Goal: Information Seeking & Learning: Compare options

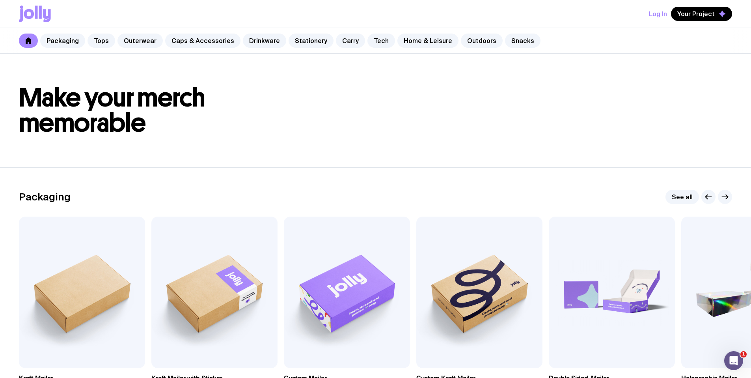
click at [204, 49] on div "Packaging Tops Outerwear Caps & Accessories Drinkware Stationery Carry Tech Hom…" at bounding box center [375, 41] width 751 height 26
click at [205, 45] on link "Caps & Accessories" at bounding box center [202, 41] width 75 height 14
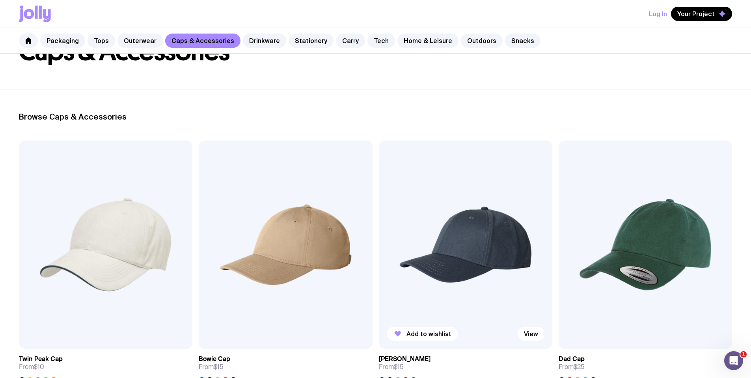
scroll to position [67, 0]
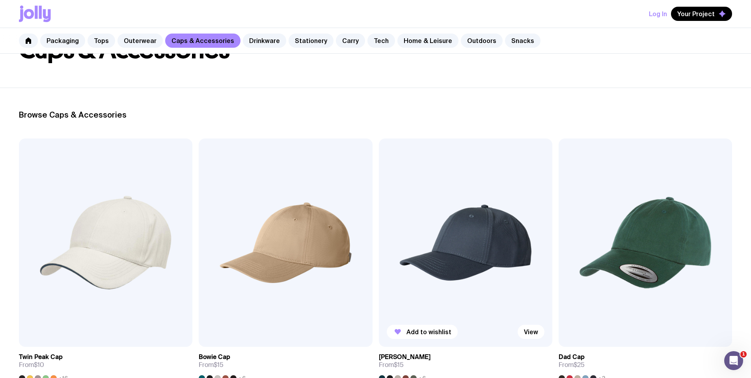
click at [379, 197] on img at bounding box center [466, 242] width 174 height 208
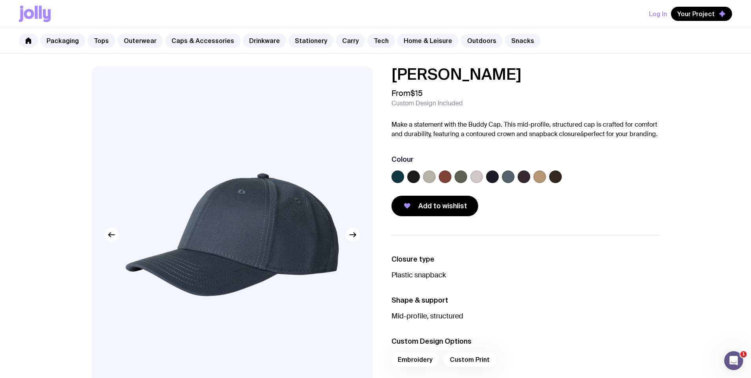
click at [502, 176] on label at bounding box center [508, 176] width 13 height 13
click at [0, 0] on input "radio" at bounding box center [0, 0] width 0 height 0
click at [489, 179] on label at bounding box center [492, 176] width 13 height 13
click at [0, 0] on input "radio" at bounding box center [0, 0] width 0 height 0
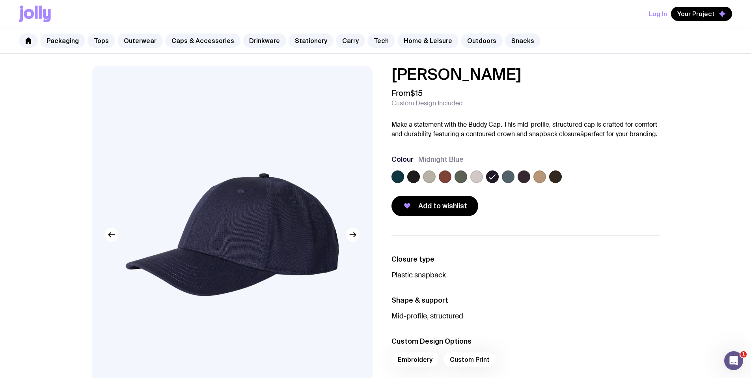
click at [482, 176] on label at bounding box center [477, 176] width 13 height 13
click at [0, 0] on input "radio" at bounding box center [0, 0] width 0 height 0
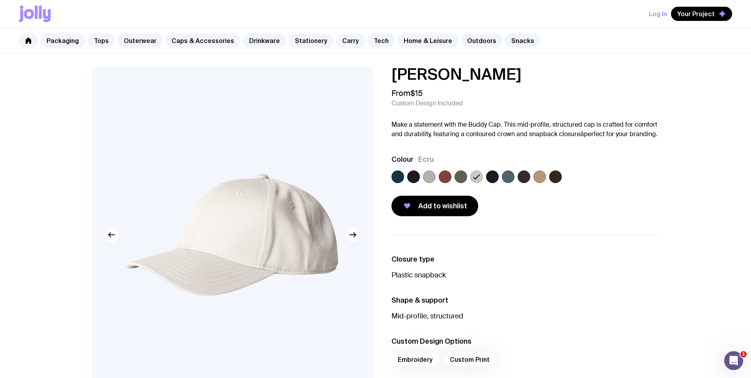
click at [428, 174] on label at bounding box center [429, 176] width 13 height 13
click at [0, 0] on input "radio" at bounding box center [0, 0] width 0 height 0
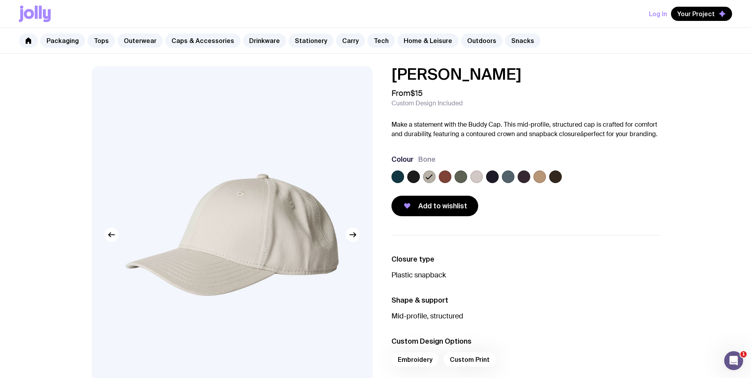
click at [268, 237] on img at bounding box center [232, 234] width 281 height 337
click at [255, 41] on link "Drinkware" at bounding box center [264, 41] width 43 height 14
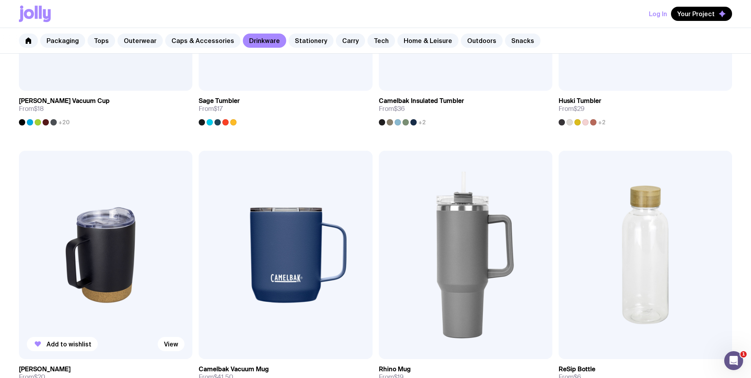
scroll to position [467, 0]
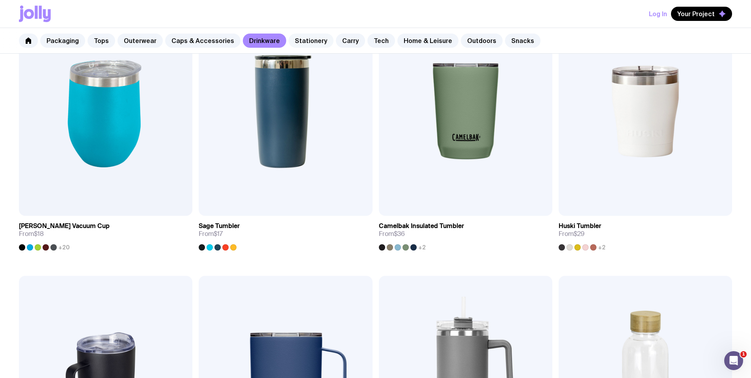
click at [312, 44] on link "Stationery" at bounding box center [311, 41] width 45 height 14
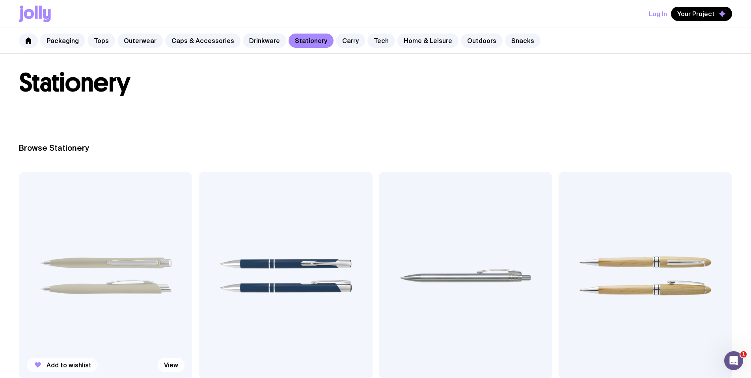
scroll to position [50, 0]
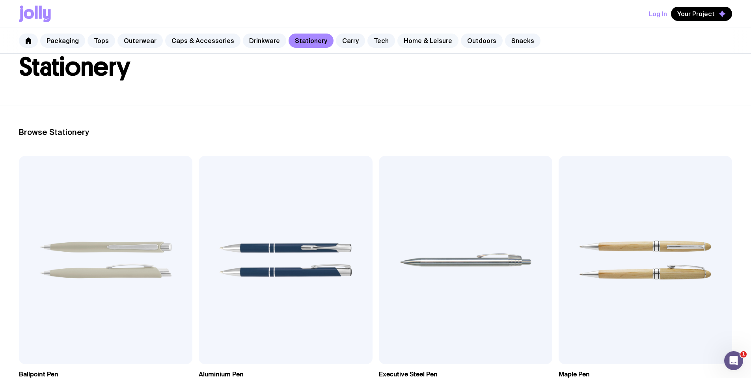
click at [395, 47] on div "Packaging Tops Outerwear Caps & Accessories Drinkware Stationery Carry Tech Hom…" at bounding box center [375, 41] width 751 height 26
click at [400, 43] on link "Home & Leisure" at bounding box center [428, 41] width 61 height 14
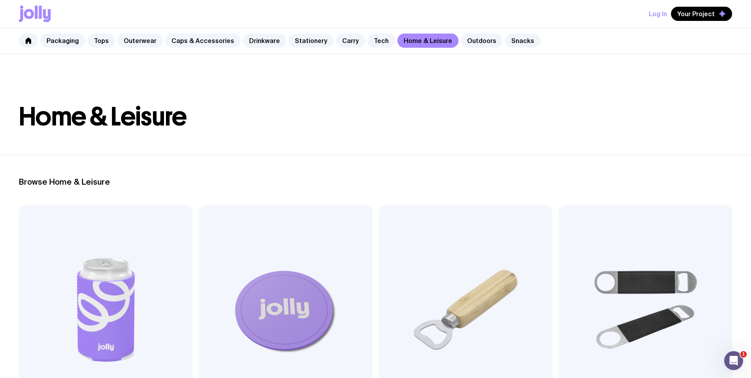
click at [346, 33] on div "Packaging Tops Outerwear Caps & Accessories Drinkware Stationery Carry Tech Hom…" at bounding box center [375, 41] width 751 height 26
click at [340, 39] on link "Carry" at bounding box center [350, 41] width 29 height 14
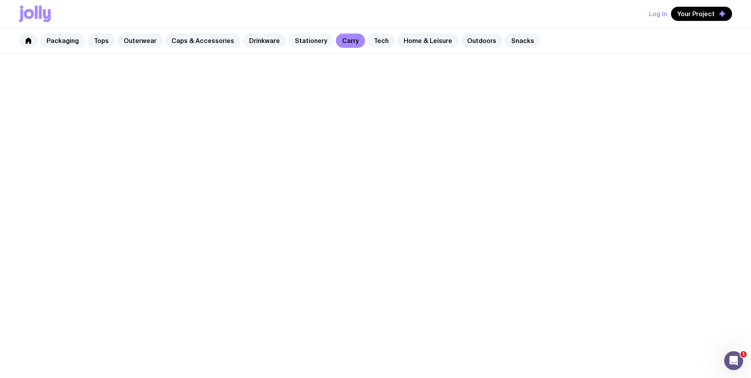
drag, startPoint x: 308, startPoint y: 39, endPoint x: 317, endPoint y: 39, distance: 8.7
click at [308, 39] on link "Stationery" at bounding box center [311, 41] width 45 height 14
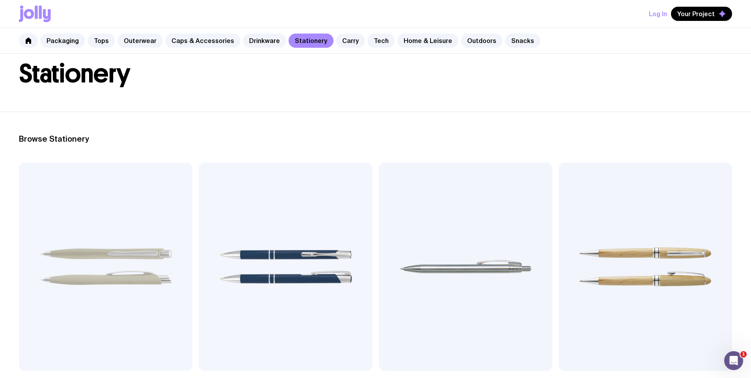
scroll to position [34, 0]
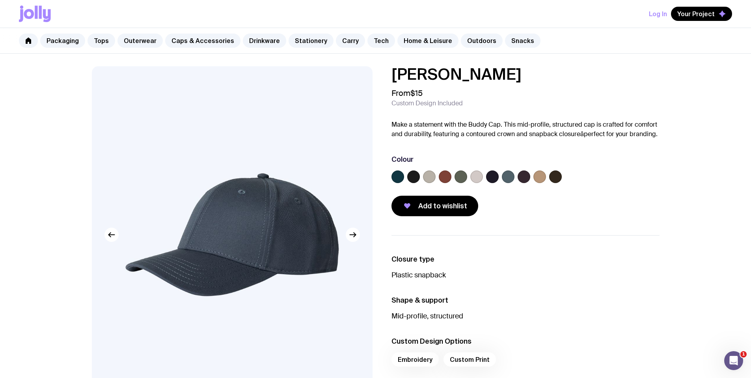
click at [520, 174] on label at bounding box center [524, 176] width 13 height 13
click at [0, 0] on input "radio" at bounding box center [0, 0] width 0 height 0
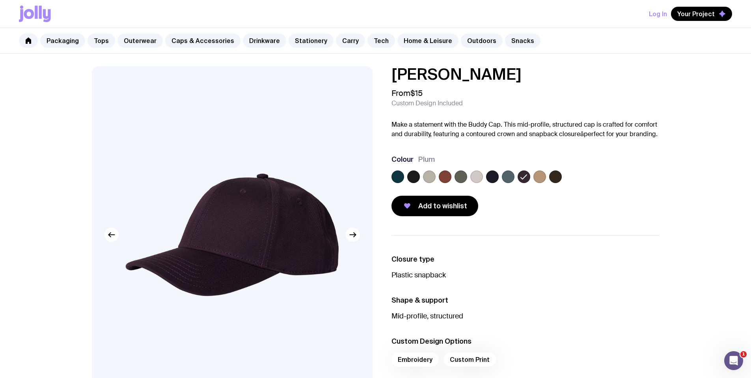
click at [507, 175] on label at bounding box center [508, 176] width 13 height 13
click at [0, 0] on input "radio" at bounding box center [0, 0] width 0 height 0
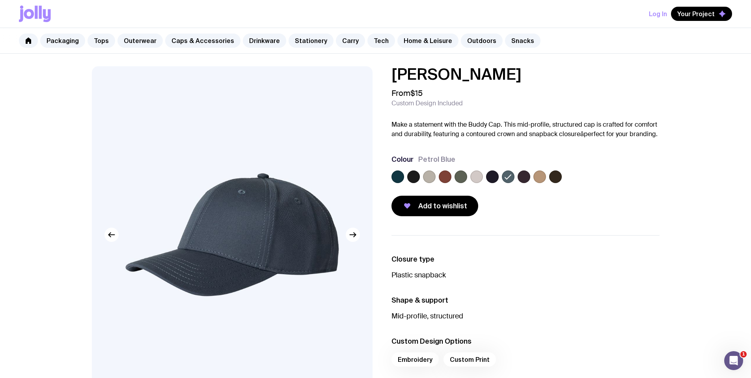
click at [489, 176] on label at bounding box center [492, 176] width 13 height 13
click at [0, 0] on input "radio" at bounding box center [0, 0] width 0 height 0
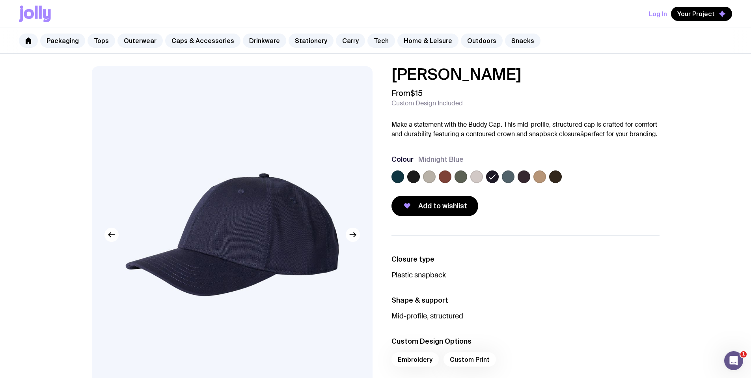
click at [216, 207] on img at bounding box center [232, 234] width 281 height 337
click at [267, 208] on img at bounding box center [232, 234] width 281 height 337
click at [260, 224] on img at bounding box center [232, 234] width 281 height 337
click at [261, 226] on img at bounding box center [232, 234] width 281 height 337
click at [262, 226] on img at bounding box center [232, 234] width 281 height 337
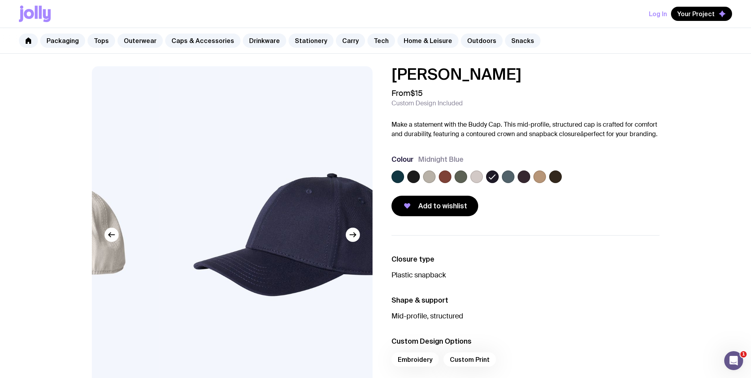
click at [265, 226] on img at bounding box center [300, 234] width 281 height 337
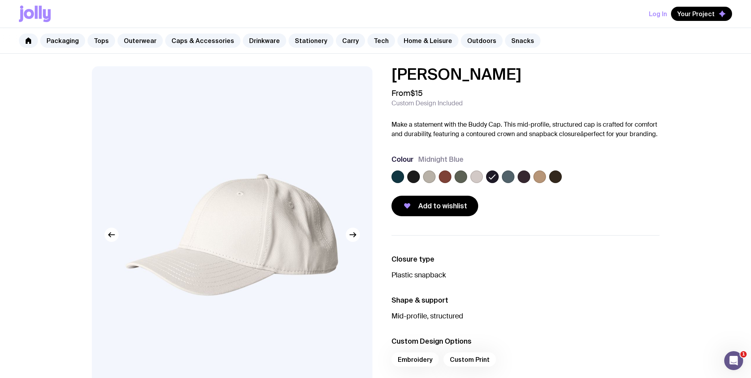
click at [213, 235] on img at bounding box center [232, 234] width 281 height 337
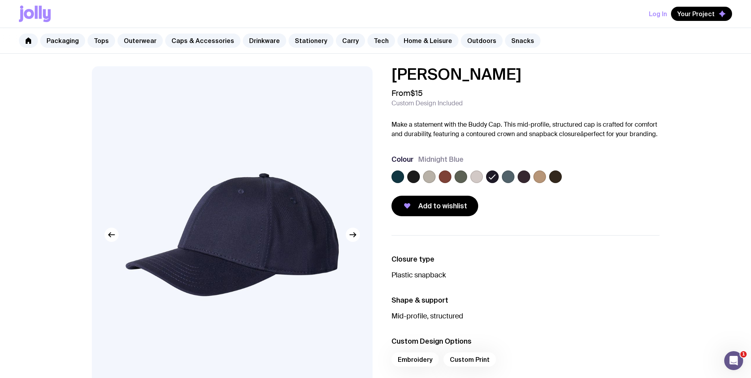
click at [238, 239] on img at bounding box center [232, 234] width 281 height 337
click at [107, 236] on icon "button" at bounding box center [111, 234] width 9 height 9
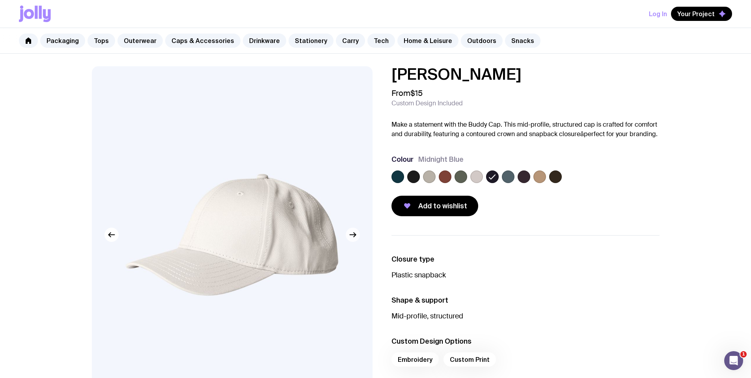
click at [353, 240] on button "button" at bounding box center [353, 235] width 14 height 14
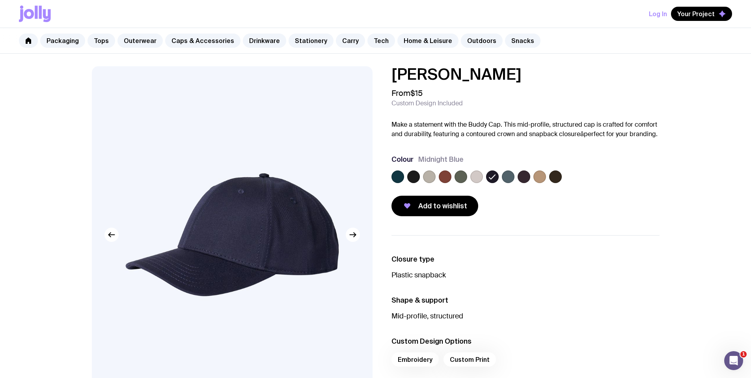
click at [493, 81] on h1 "Buddy Cap" at bounding box center [526, 74] width 268 height 16
drag, startPoint x: 391, startPoint y: 65, endPoint x: 481, endPoint y: 73, distance: 90.2
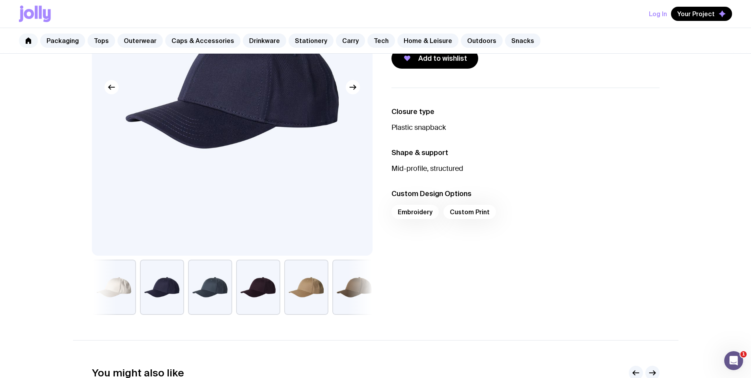
scroll to position [102, 0]
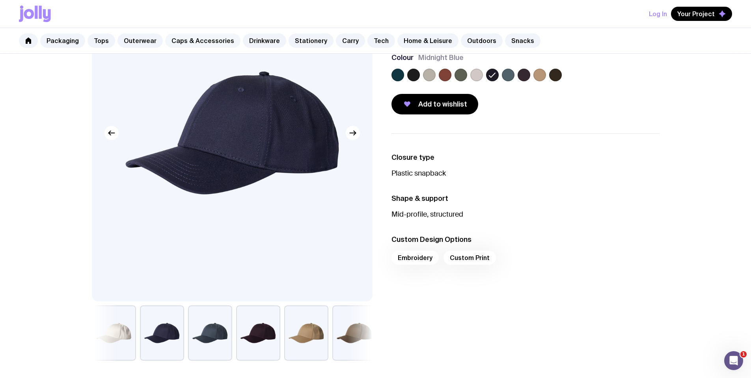
click at [200, 37] on link "Caps & Accessories" at bounding box center [202, 41] width 75 height 14
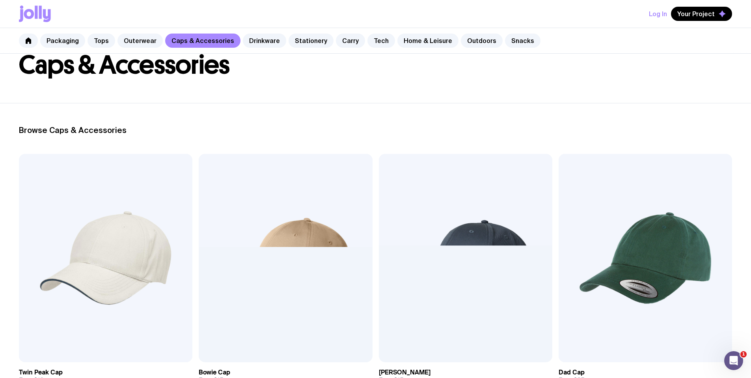
scroll to position [61, 0]
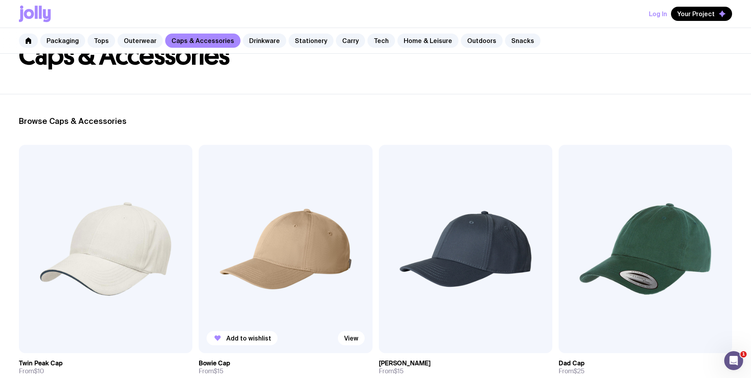
click at [214, 193] on img at bounding box center [286, 249] width 174 height 208
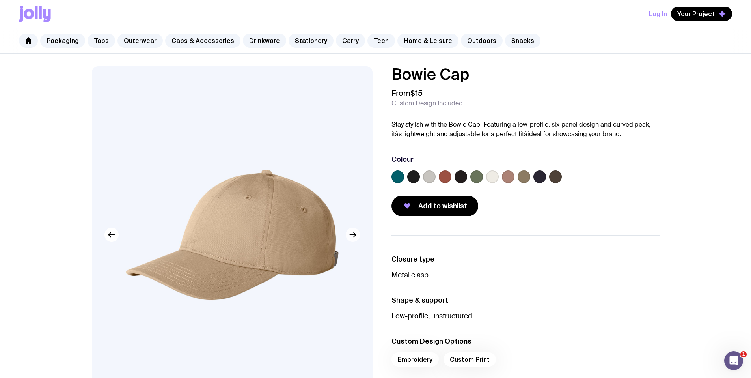
click at [355, 237] on icon "button" at bounding box center [352, 234] width 9 height 9
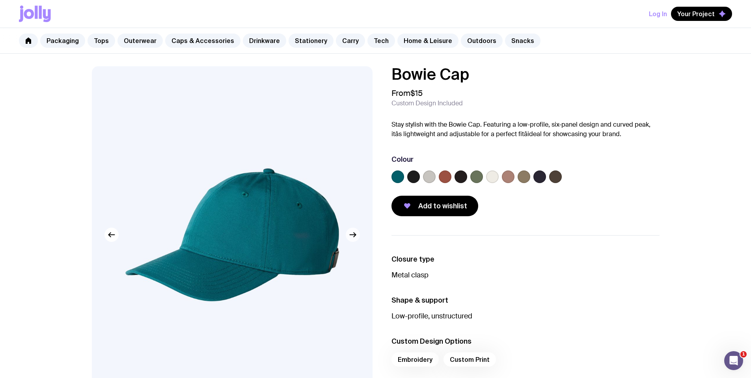
click at [355, 237] on icon "button" at bounding box center [352, 234] width 9 height 9
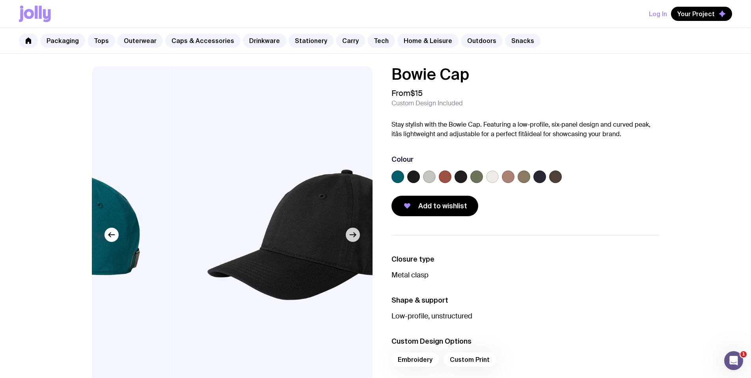
click at [355, 237] on icon "button" at bounding box center [352, 234] width 9 height 9
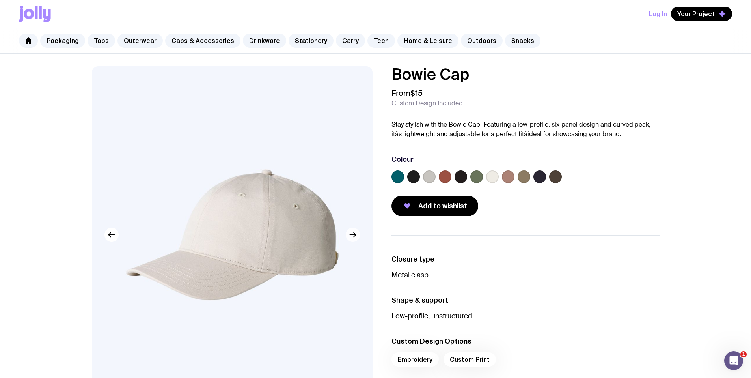
click at [355, 237] on icon "button" at bounding box center [352, 234] width 9 height 9
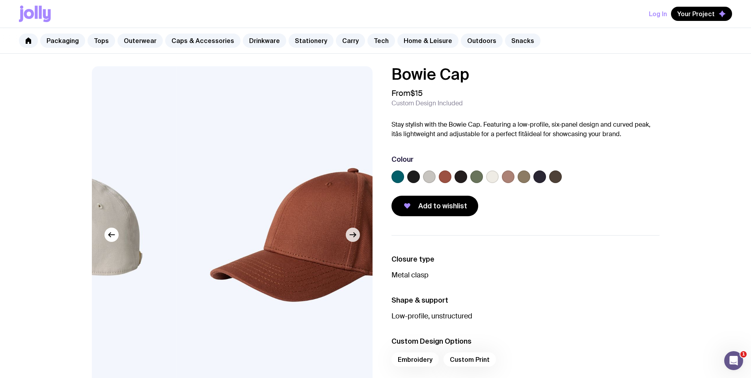
click at [355, 237] on icon "button" at bounding box center [352, 234] width 9 height 9
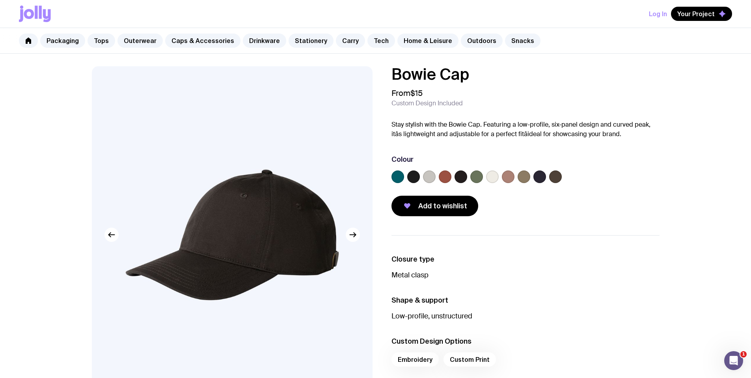
click at [491, 178] on label at bounding box center [492, 176] width 13 height 13
click at [0, 0] on input "radio" at bounding box center [0, 0] width 0 height 0
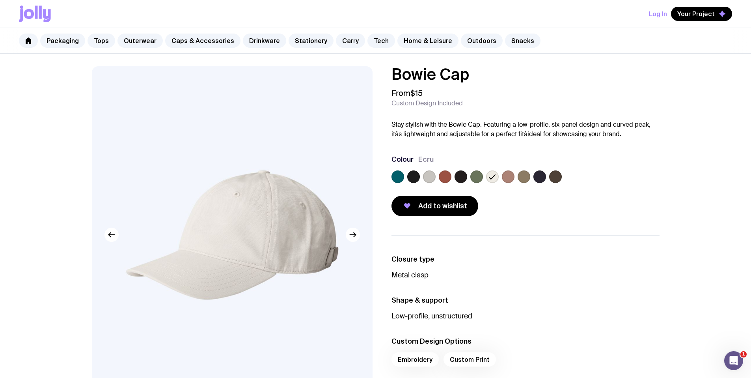
click at [538, 177] on label at bounding box center [540, 176] width 13 height 13
click at [0, 0] on input "radio" at bounding box center [0, 0] width 0 height 0
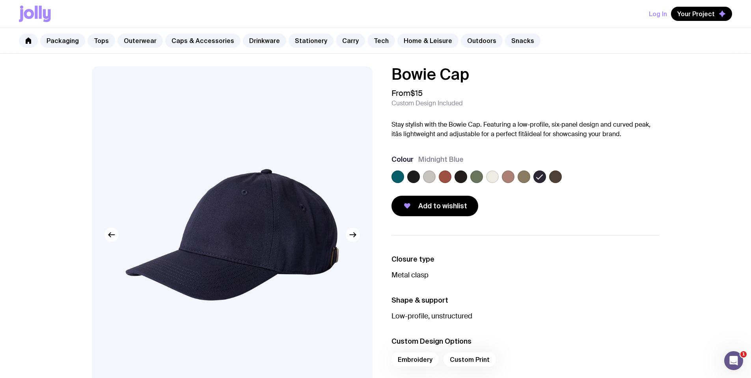
click at [396, 175] on label at bounding box center [398, 176] width 13 height 13
click at [0, 0] on input "radio" at bounding box center [0, 0] width 0 height 0
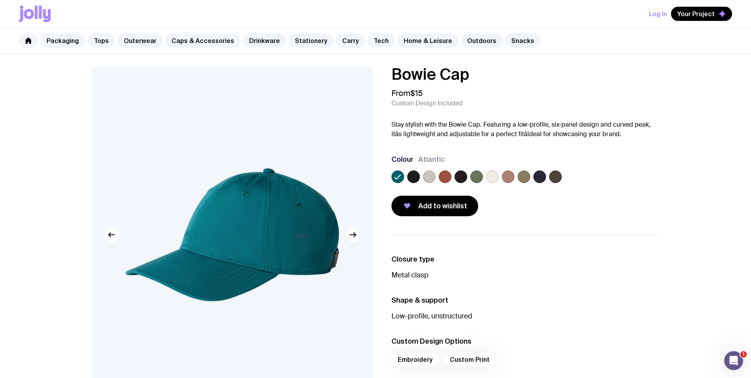
click at [414, 175] on label at bounding box center [413, 176] width 13 height 13
click at [0, 0] on input "radio" at bounding box center [0, 0] width 0 height 0
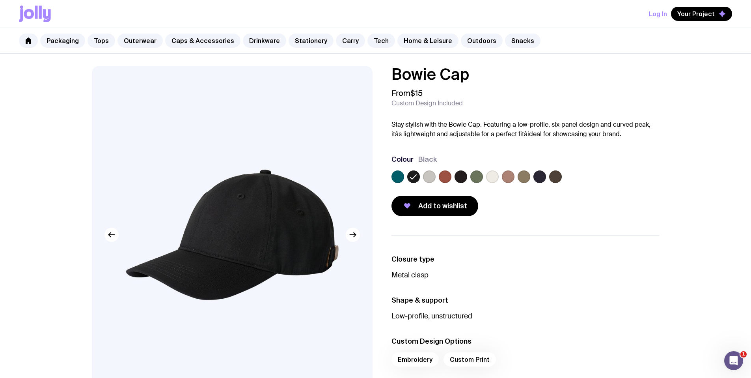
click at [422, 175] on div at bounding box center [526, 178] width 268 height 16
click at [428, 175] on label at bounding box center [429, 176] width 13 height 13
click at [0, 0] on input "radio" at bounding box center [0, 0] width 0 height 0
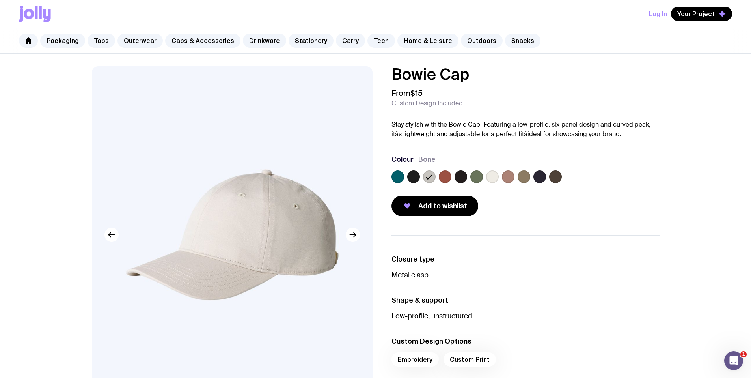
click at [491, 169] on div "Colour Bone" at bounding box center [526, 171] width 268 height 32
click at [494, 176] on label at bounding box center [492, 176] width 13 height 13
click at [0, 0] on input "radio" at bounding box center [0, 0] width 0 height 0
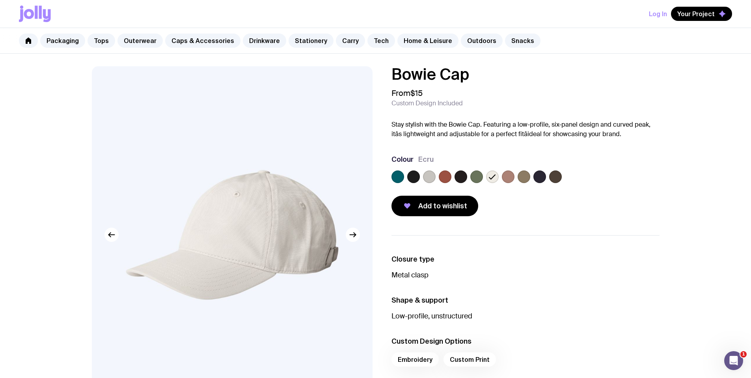
click at [427, 176] on label at bounding box center [429, 176] width 13 height 13
click at [0, 0] on input "radio" at bounding box center [0, 0] width 0 height 0
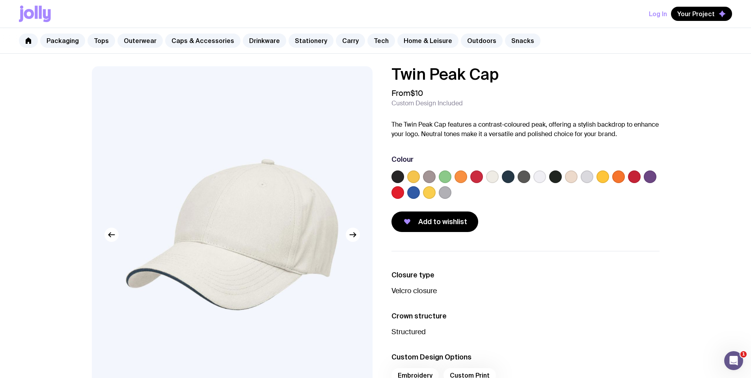
click at [412, 192] on label at bounding box center [413, 192] width 13 height 13
click at [0, 0] on input "radio" at bounding box center [0, 0] width 0 height 0
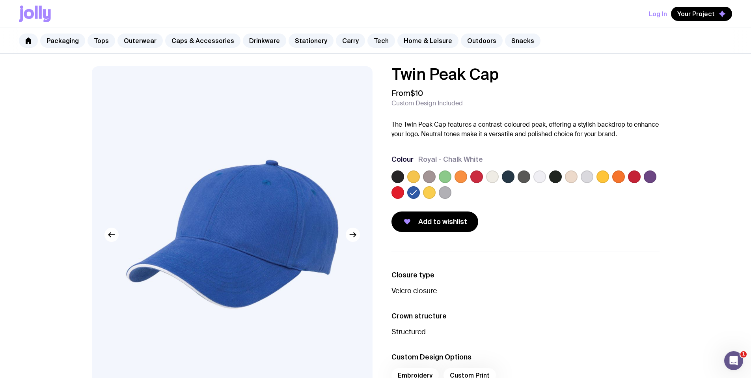
click at [437, 191] on div at bounding box center [526, 186] width 268 height 32
click at [430, 192] on label at bounding box center [429, 192] width 13 height 13
click at [0, 0] on input "radio" at bounding box center [0, 0] width 0 height 0
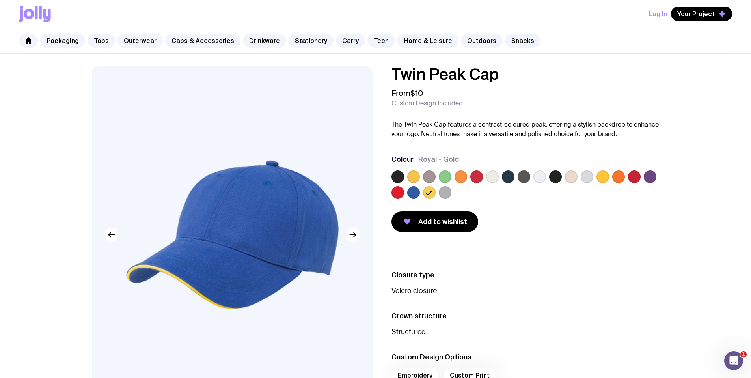
click at [468, 172] on div at bounding box center [526, 186] width 268 height 32
click at [465, 174] on label at bounding box center [461, 176] width 13 height 13
click at [0, 0] on input "radio" at bounding box center [0, 0] width 0 height 0
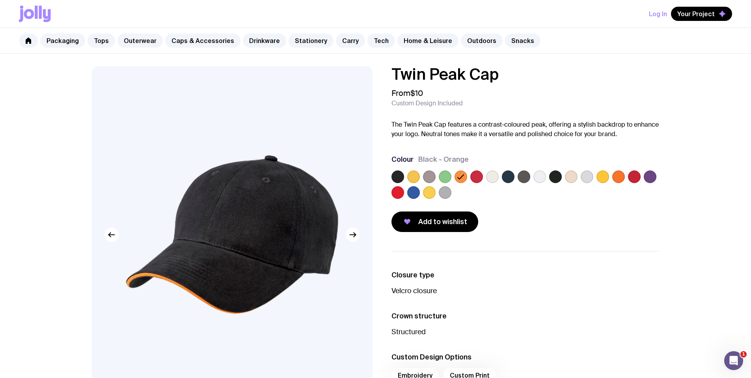
click at [497, 172] on label at bounding box center [492, 176] width 13 height 13
click at [0, 0] on input "radio" at bounding box center [0, 0] width 0 height 0
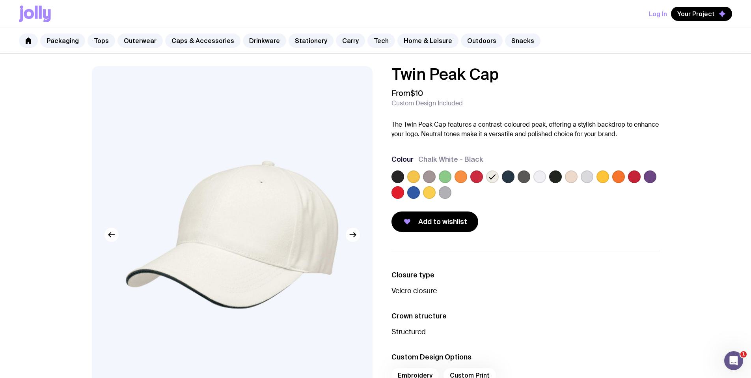
click at [475, 176] on label at bounding box center [477, 176] width 13 height 13
click at [0, 0] on input "radio" at bounding box center [0, 0] width 0 height 0
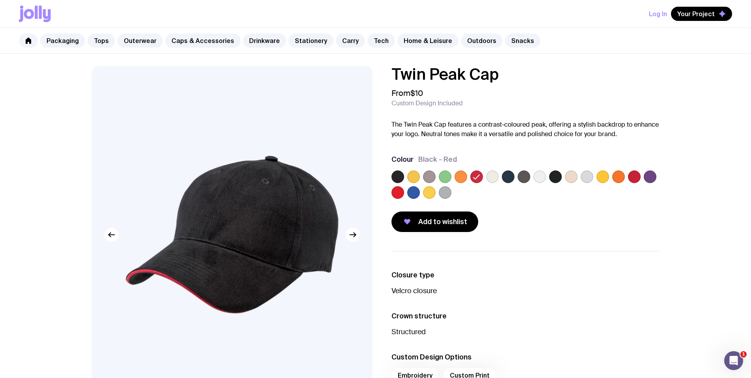
click at [467, 177] on div at bounding box center [526, 186] width 268 height 32
click at [487, 176] on label at bounding box center [492, 176] width 13 height 13
click at [0, 0] on input "radio" at bounding box center [0, 0] width 0 height 0
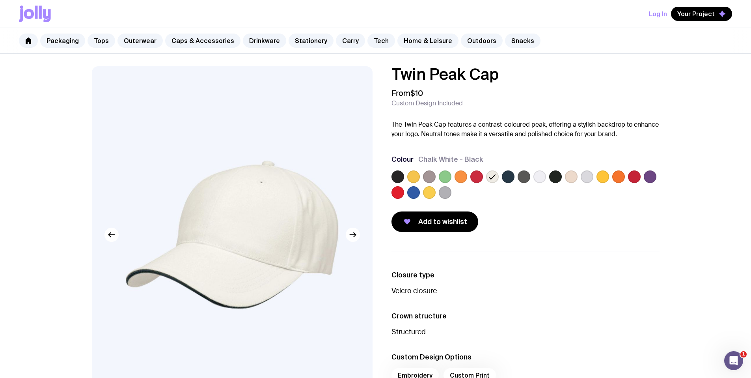
click at [513, 177] on label at bounding box center [508, 176] width 13 height 13
click at [0, 0] on input "radio" at bounding box center [0, 0] width 0 height 0
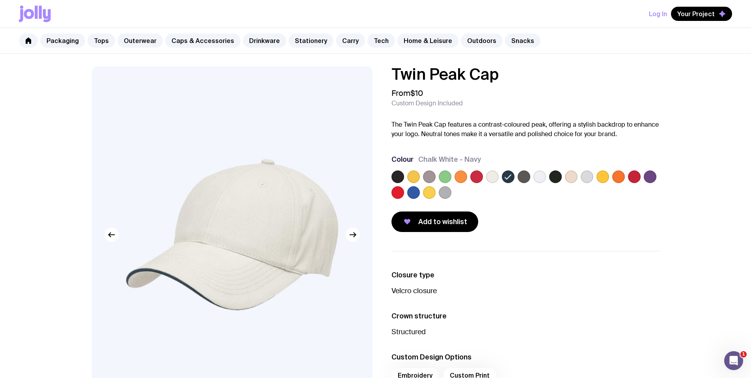
click at [526, 178] on label at bounding box center [524, 176] width 13 height 13
click at [0, 0] on input "radio" at bounding box center [0, 0] width 0 height 0
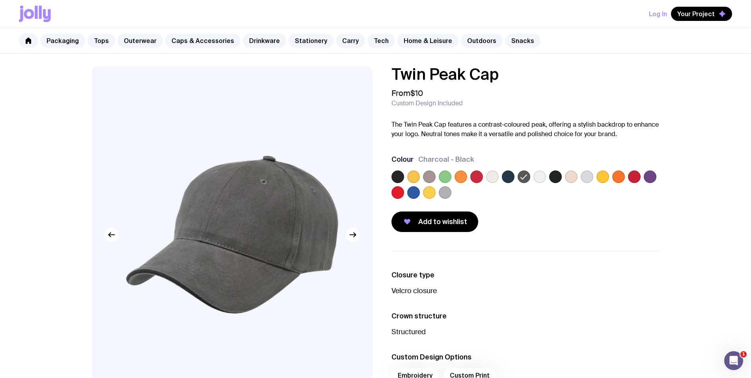
click at [539, 177] on label at bounding box center [540, 176] width 13 height 13
click at [0, 0] on input "radio" at bounding box center [0, 0] width 0 height 0
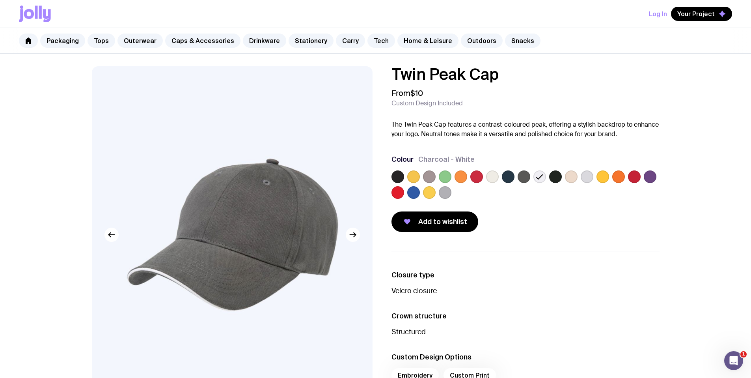
click at [560, 177] on label at bounding box center [555, 176] width 13 height 13
click at [0, 0] on input "radio" at bounding box center [0, 0] width 0 height 0
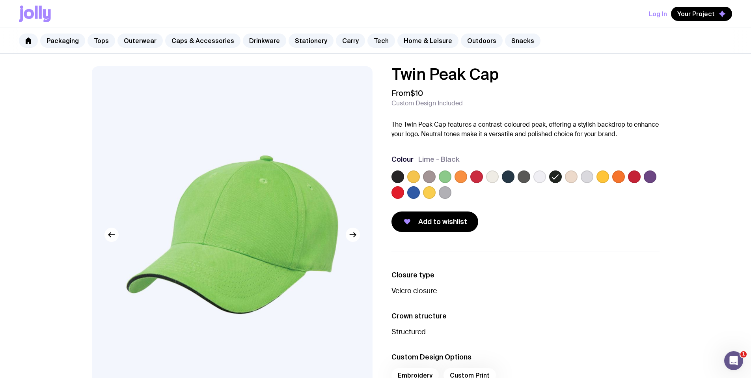
click at [571, 176] on label at bounding box center [571, 176] width 13 height 13
click at [0, 0] on input "radio" at bounding box center [0, 0] width 0 height 0
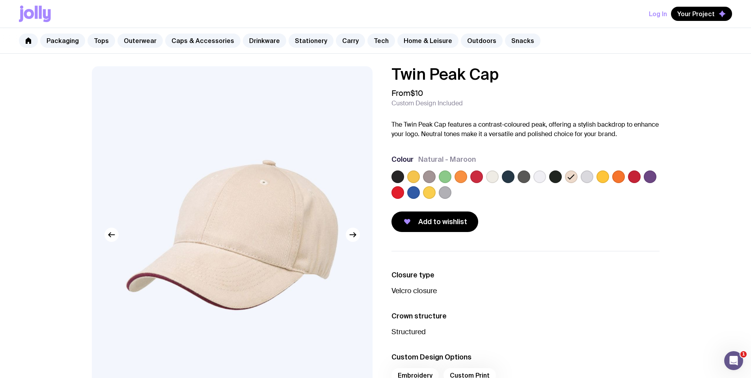
click at [586, 179] on label at bounding box center [587, 176] width 13 height 13
click at [0, 0] on input "radio" at bounding box center [0, 0] width 0 height 0
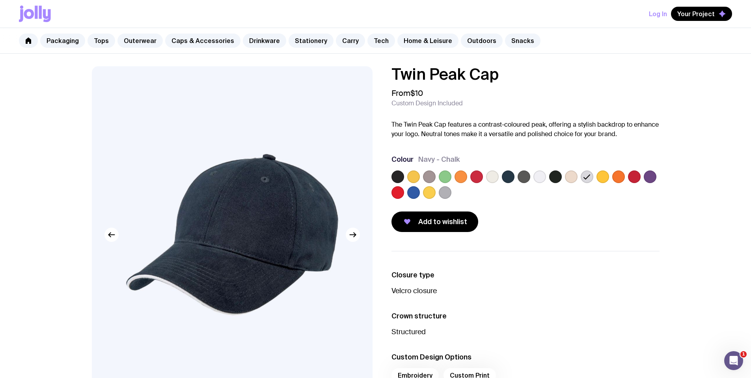
click at [600, 246] on div "Twin Peak Cap From $10 Custom Design Included The Twin Peak Cap features a cont…" at bounding box center [376, 264] width 606 height 396
click at [239, 219] on img at bounding box center [232, 234] width 281 height 337
click at [347, 235] on button "button" at bounding box center [353, 235] width 14 height 14
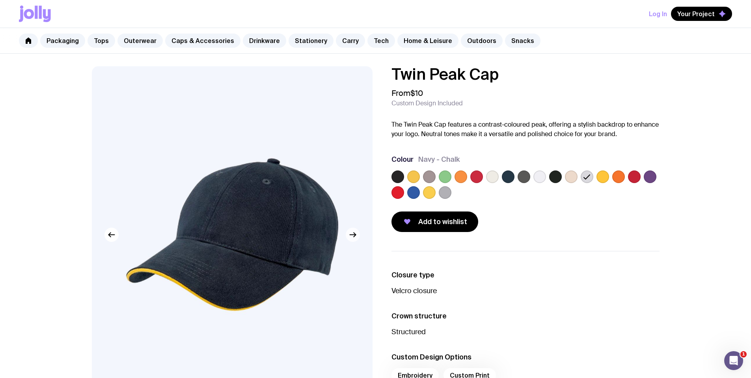
click at [351, 235] on icon "button" at bounding box center [352, 234] width 9 height 9
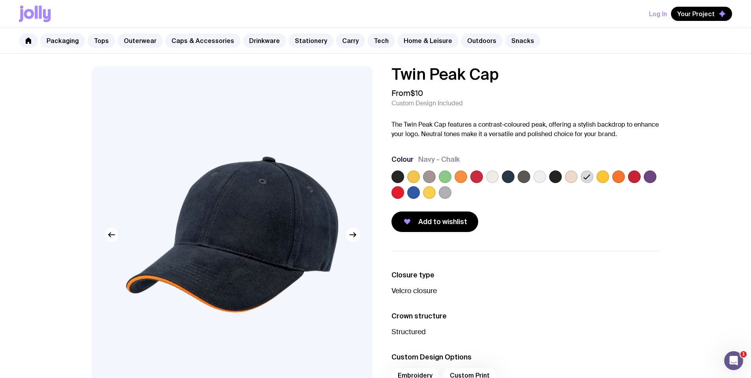
click at [106, 234] on button "button" at bounding box center [112, 235] width 14 height 14
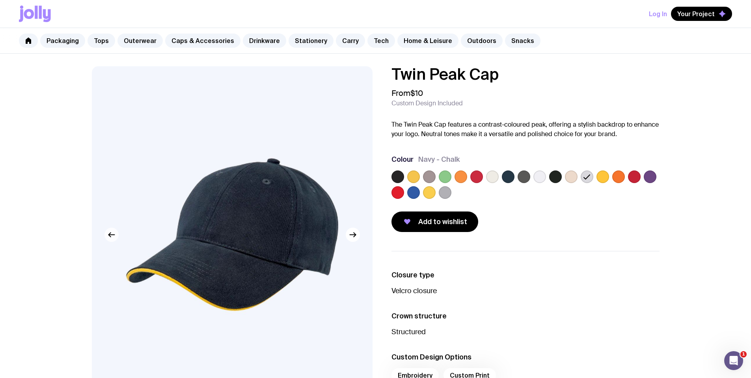
click at [111, 233] on icon "button" at bounding box center [111, 234] width 9 height 9
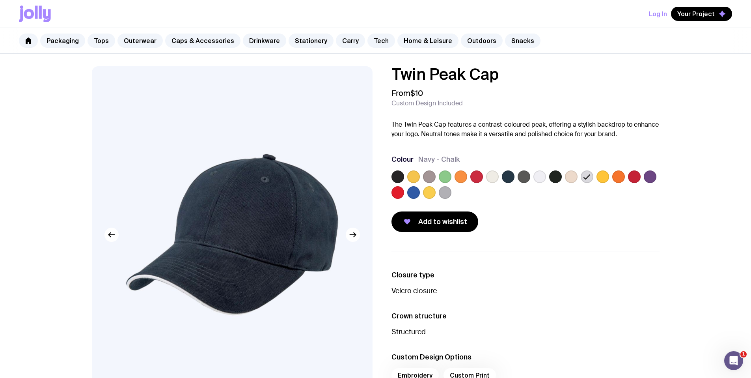
click at [233, 230] on img at bounding box center [232, 234] width 281 height 337
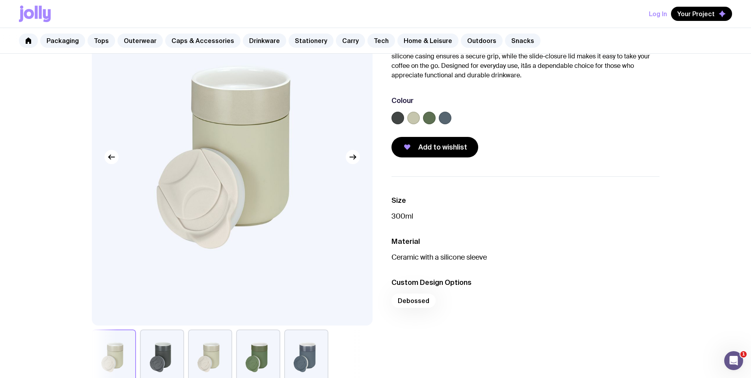
scroll to position [79, 0]
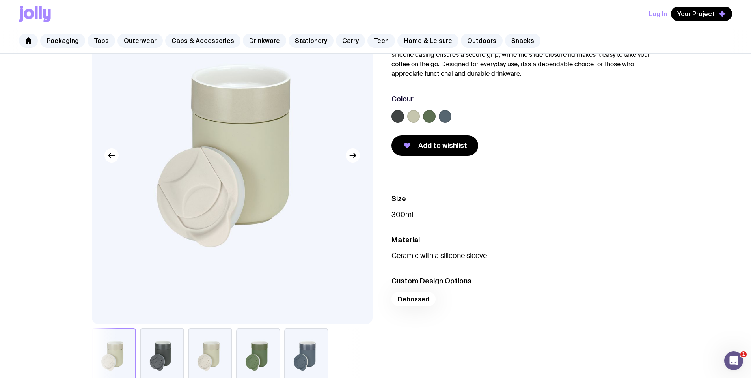
click at [445, 114] on label at bounding box center [445, 116] width 13 height 13
click at [0, 0] on input "radio" at bounding box center [0, 0] width 0 height 0
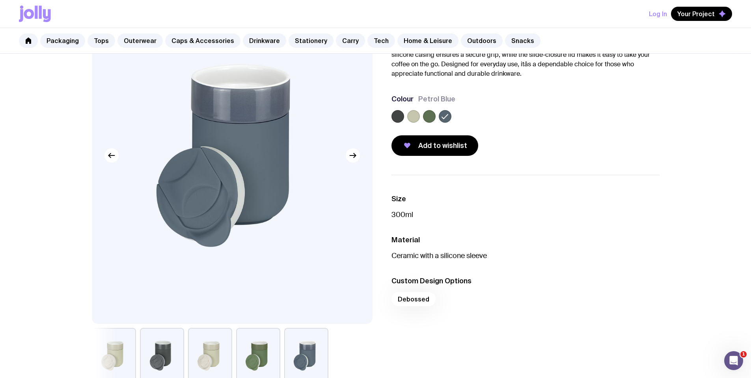
click at [428, 115] on label at bounding box center [429, 116] width 13 height 13
click at [0, 0] on input "radio" at bounding box center [0, 0] width 0 height 0
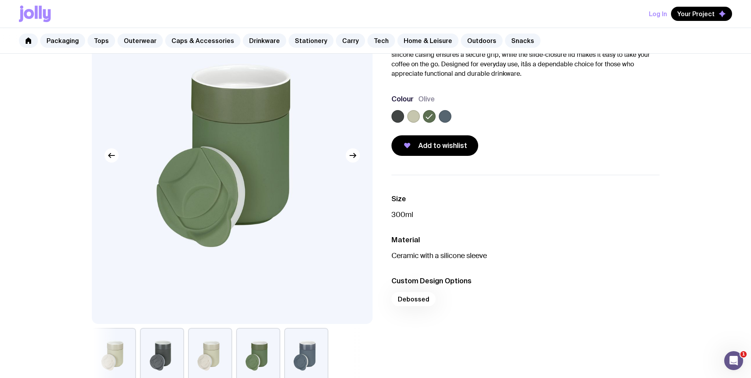
click at [413, 116] on label at bounding box center [413, 116] width 13 height 13
click at [0, 0] on input "radio" at bounding box center [0, 0] width 0 height 0
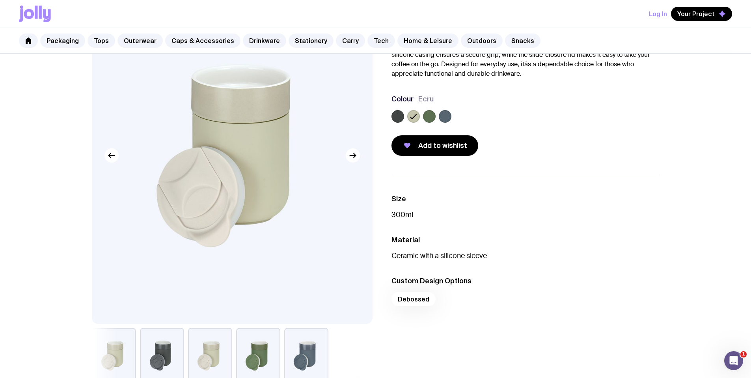
click at [399, 113] on label at bounding box center [398, 116] width 13 height 13
click at [0, 0] on input "radio" at bounding box center [0, 0] width 0 height 0
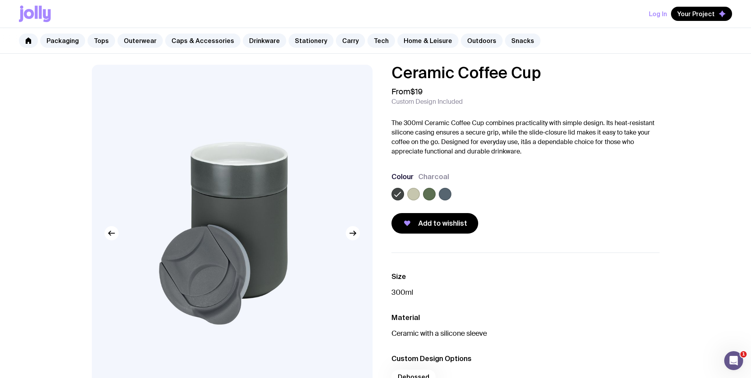
scroll to position [0, 0]
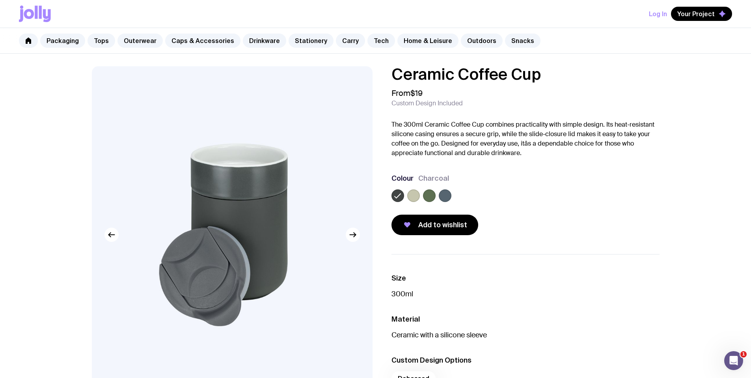
click at [248, 214] on img at bounding box center [232, 234] width 281 height 337
click at [217, 41] on link "Caps & Accessories" at bounding box center [202, 41] width 75 height 14
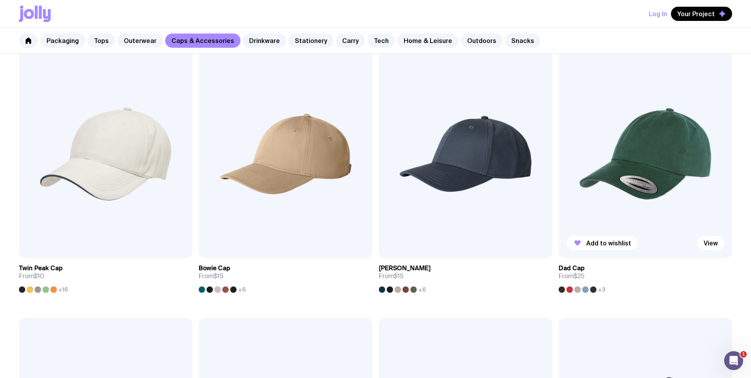
scroll to position [105, 0]
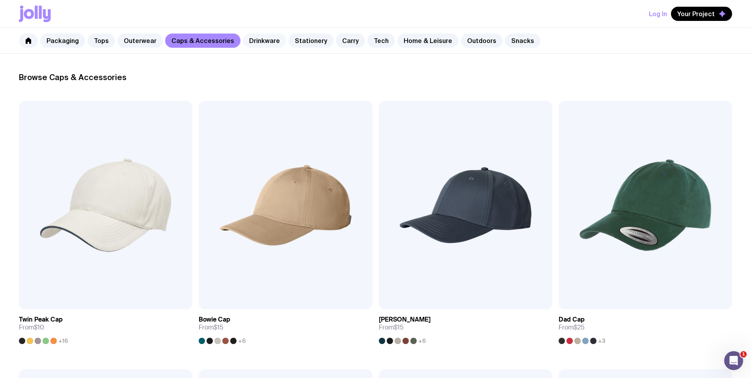
click at [250, 43] on link "Drinkware" at bounding box center [264, 41] width 43 height 14
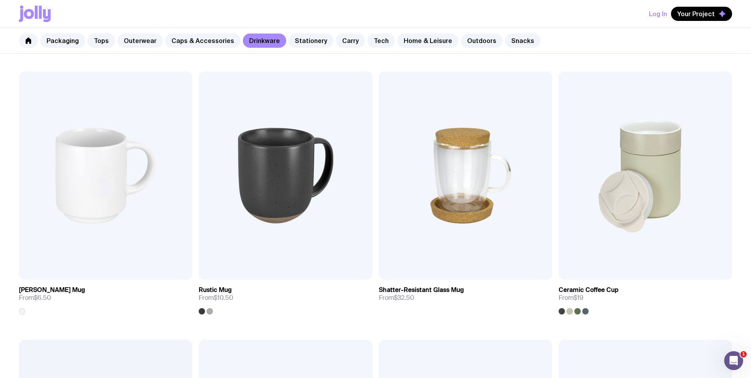
scroll to position [124, 0]
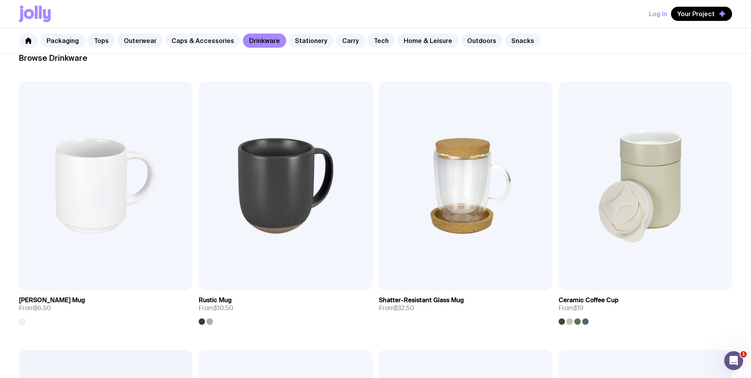
click at [213, 42] on link "Caps & Accessories" at bounding box center [202, 41] width 75 height 14
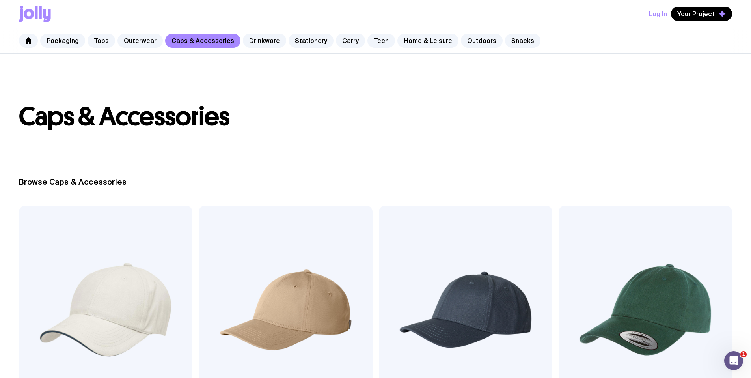
click at [215, 284] on img at bounding box center [286, 309] width 174 height 208
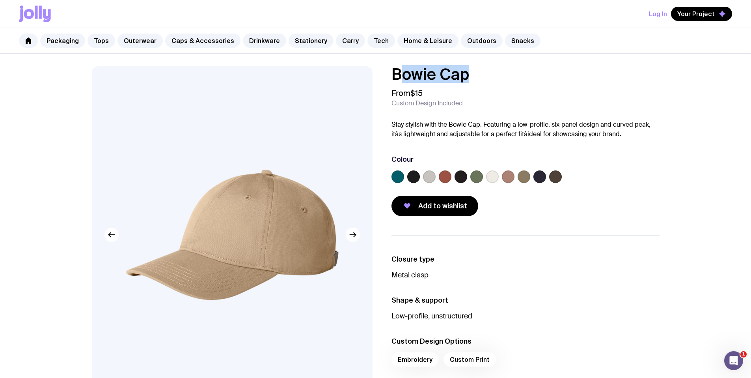
drag, startPoint x: 476, startPoint y: 79, endPoint x: 403, endPoint y: 78, distance: 72.2
click at [403, 78] on h1 "Bowie Cap" at bounding box center [526, 74] width 268 height 16
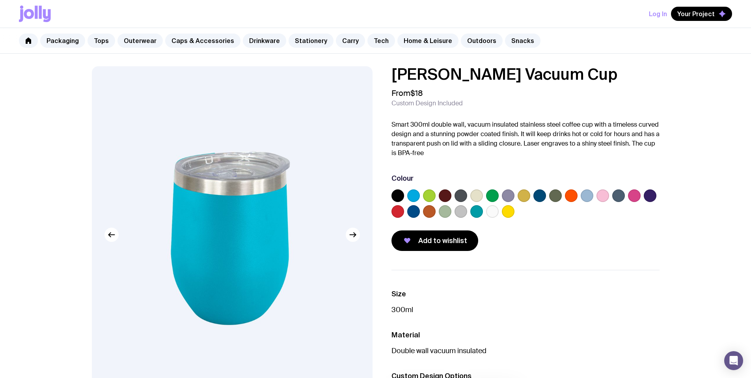
click at [478, 191] on label at bounding box center [477, 195] width 13 height 13
click at [0, 0] on input "radio" at bounding box center [0, 0] width 0 height 0
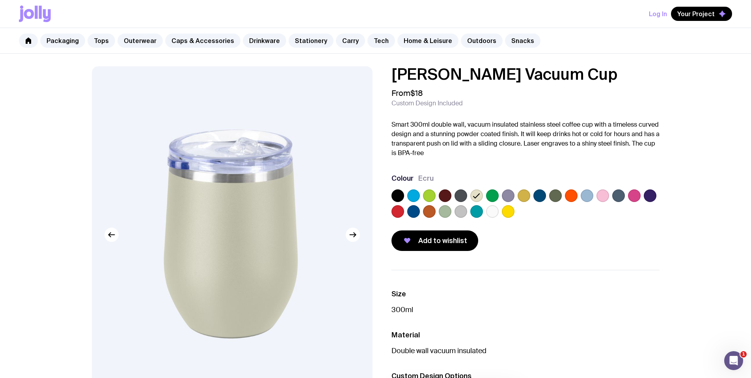
click at [439, 211] on div at bounding box center [445, 211] width 13 height 13
drag, startPoint x: 453, startPoint y: 212, endPoint x: 457, endPoint y: 210, distance: 4.6
click at [453, 212] on div at bounding box center [526, 205] width 268 height 32
click at [466, 198] on label at bounding box center [461, 195] width 13 height 13
click at [0, 0] on input "radio" at bounding box center [0, 0] width 0 height 0
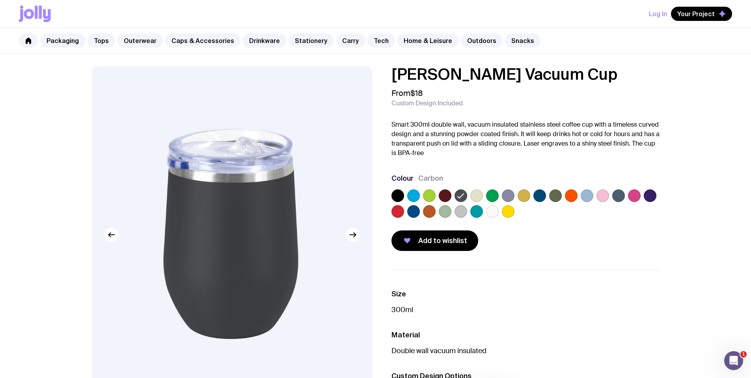
click at [460, 214] on label at bounding box center [461, 211] width 13 height 13
click at [0, 0] on input "radio" at bounding box center [0, 0] width 0 height 0
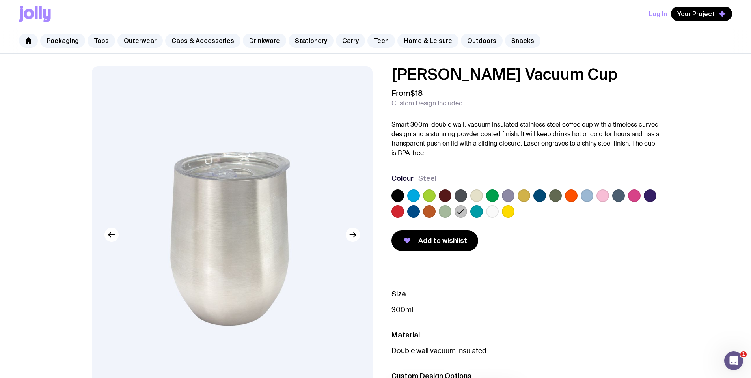
click at [446, 194] on label at bounding box center [445, 195] width 13 height 13
click at [0, 0] on input "radio" at bounding box center [0, 0] width 0 height 0
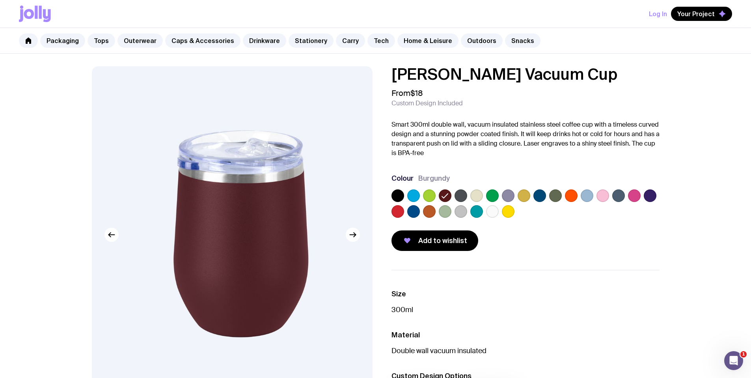
click at [406, 194] on div at bounding box center [526, 205] width 268 height 32
click at [388, 195] on div "[PERSON_NAME] Vacuum Cup From $18 Custom Design Included Smart 300ml double wal…" at bounding box center [519, 158] width 281 height 185
click at [394, 194] on label at bounding box center [398, 195] width 13 height 13
click at [0, 0] on input "radio" at bounding box center [0, 0] width 0 height 0
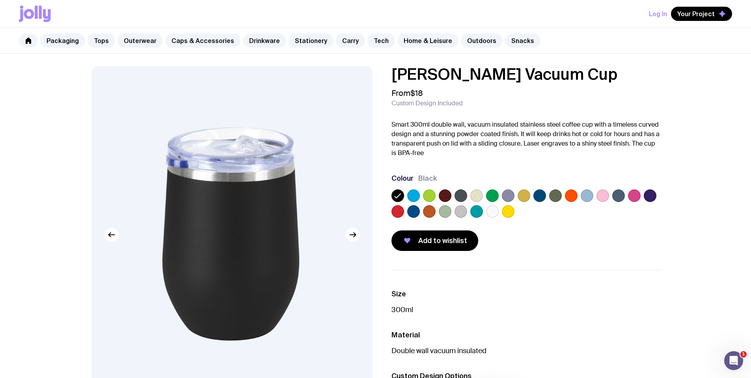
click at [562, 197] on div at bounding box center [526, 205] width 268 height 32
click at [551, 196] on label at bounding box center [555, 195] width 13 height 13
click at [0, 0] on input "radio" at bounding box center [0, 0] width 0 height 0
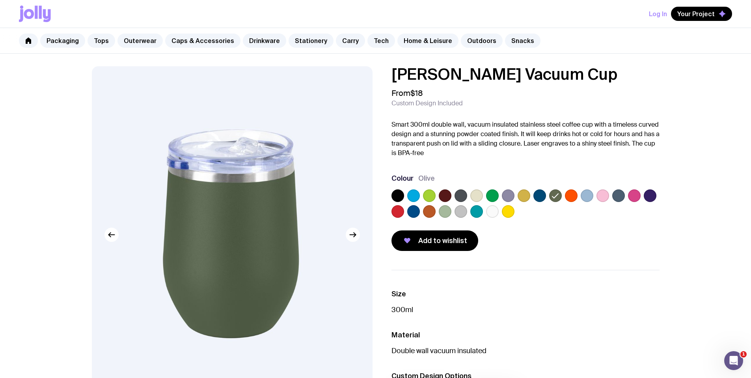
click at [568, 194] on label at bounding box center [571, 195] width 13 height 13
click at [0, 0] on input "radio" at bounding box center [0, 0] width 0 height 0
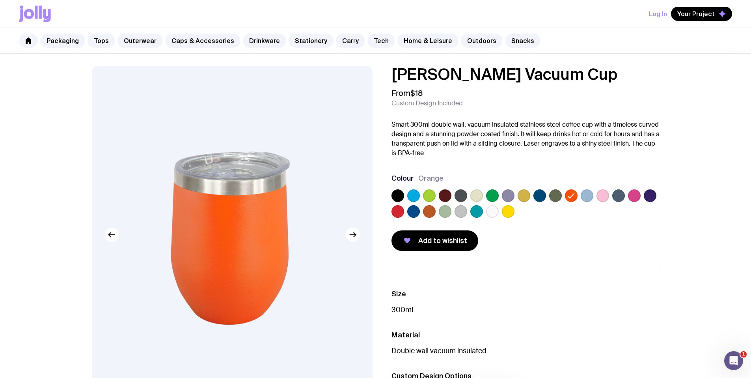
click at [587, 196] on label at bounding box center [587, 195] width 13 height 13
click at [0, 0] on input "radio" at bounding box center [0, 0] width 0 height 0
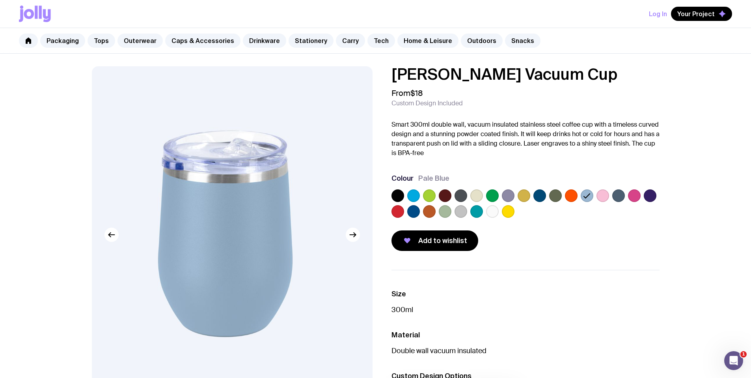
click at [603, 194] on label at bounding box center [603, 195] width 13 height 13
click at [0, 0] on input "radio" at bounding box center [0, 0] width 0 height 0
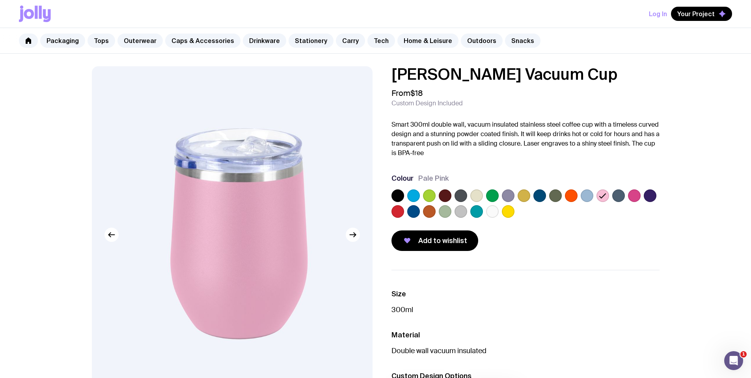
click at [617, 195] on label at bounding box center [619, 195] width 13 height 13
click at [0, 0] on input "radio" at bounding box center [0, 0] width 0 height 0
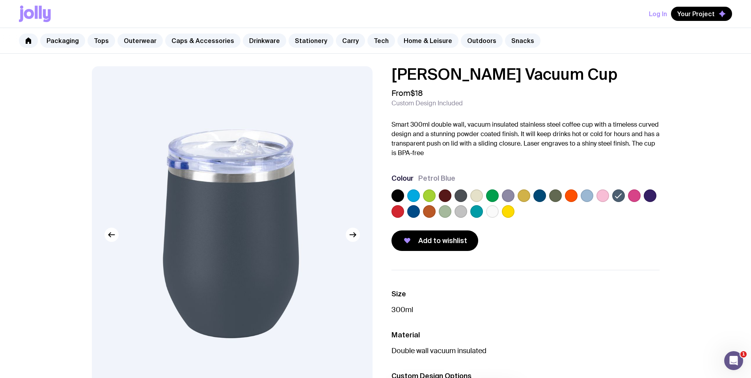
click at [619, 196] on icon at bounding box center [619, 196] width 6 height 4
click at [0, 0] on input "radio" at bounding box center [0, 0] width 0 height 0
drag, startPoint x: 522, startPoint y: 70, endPoint x: 384, endPoint y: 74, distance: 138.1
click at [387, 74] on div "[PERSON_NAME] Vacuum Cup From $18 Custom Design Included Smart 300ml double wal…" at bounding box center [519, 158] width 281 height 185
copy h1 "[PERSON_NAME] Vacuum Cup"
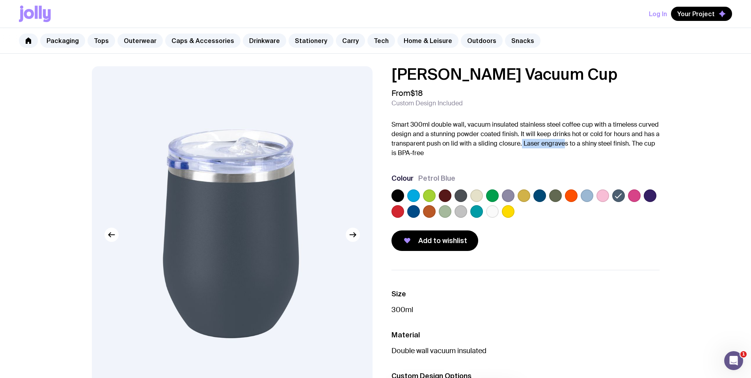
drag, startPoint x: 522, startPoint y: 144, endPoint x: 564, endPoint y: 146, distance: 41.8
click at [564, 146] on p "Smart 300ml double wall, vacuum insulated stainless steel coffee cup with a tim…" at bounding box center [526, 139] width 268 height 38
copy p "Laser engrave"
